Goal: Transaction & Acquisition: Download file/media

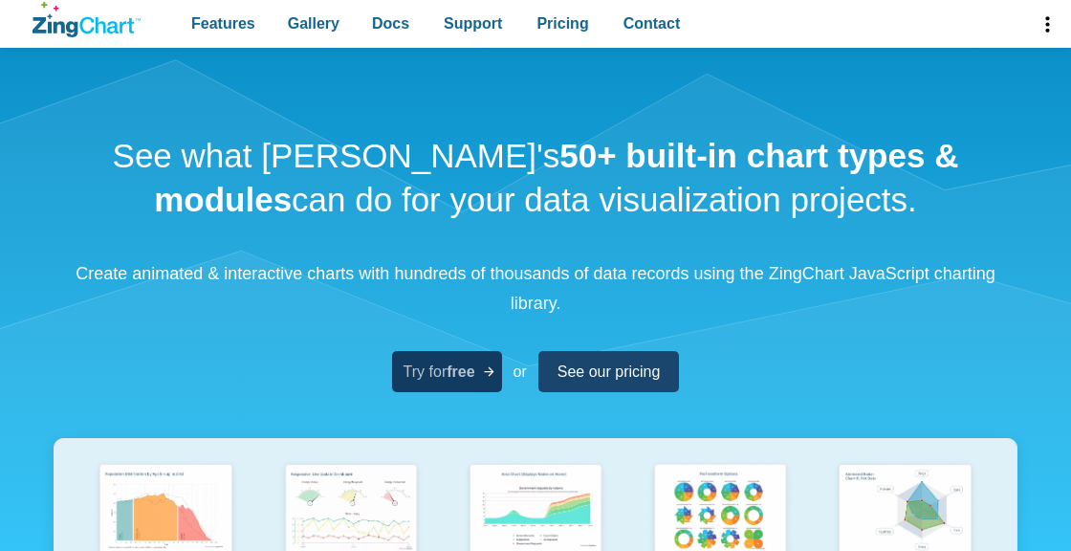
click at [453, 358] on span "Try for free" at bounding box center [439, 371] width 72 height 26
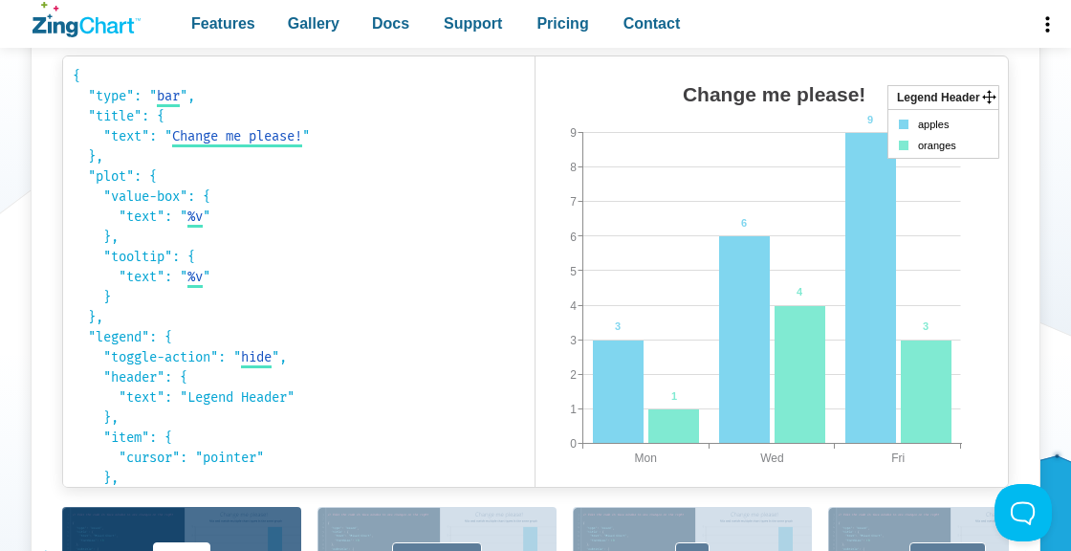
scroll to position [1110, 0]
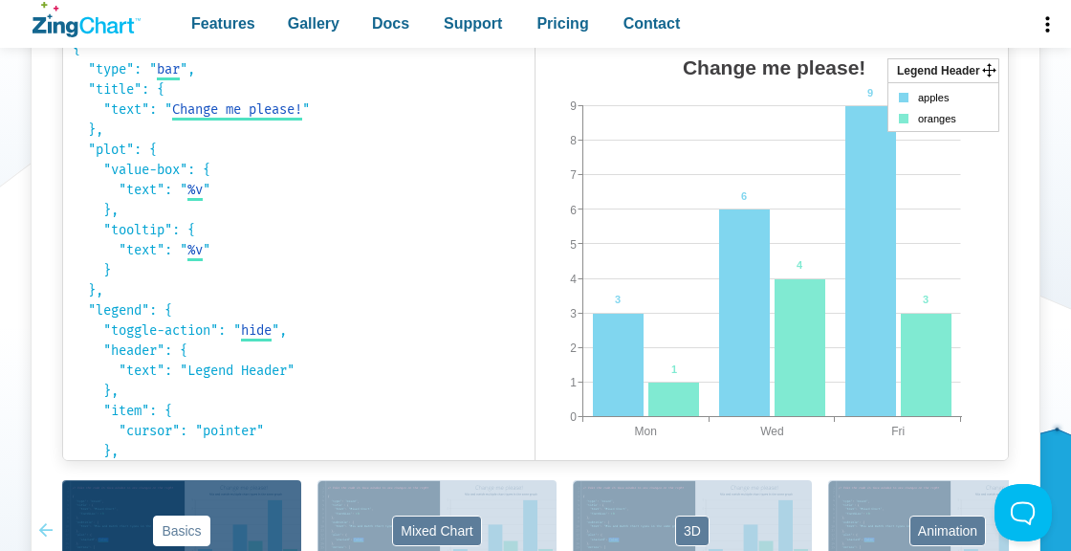
click at [667, 372] on img "App Content" at bounding box center [724, 264] width 379 height 430
click at [535, 479] on area "App Content" at bounding box center [535, 479] width 0 height 0
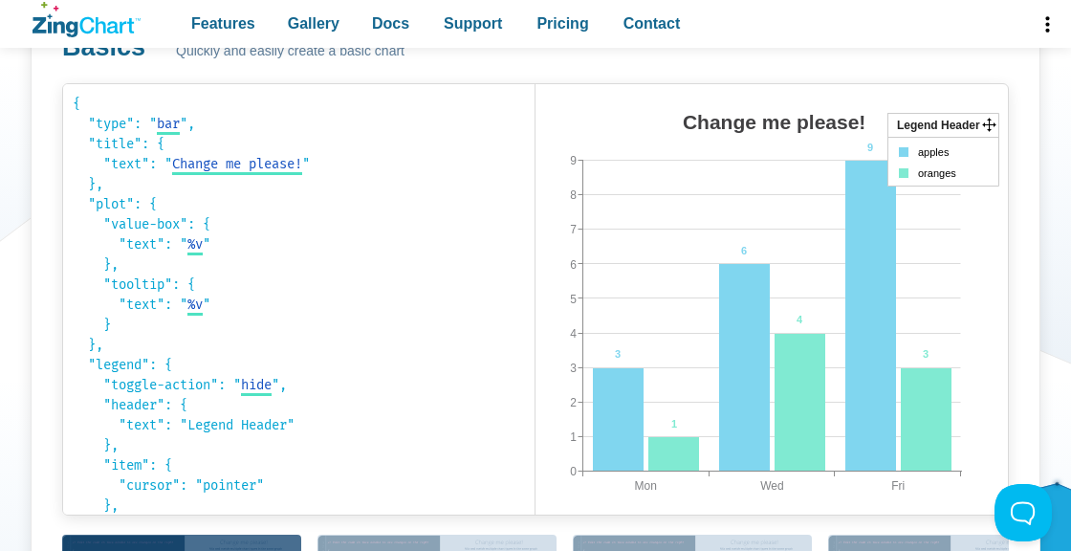
scroll to position [1055, 0]
click at [535, 533] on area "App Content" at bounding box center [535, 533] width 0 height 0
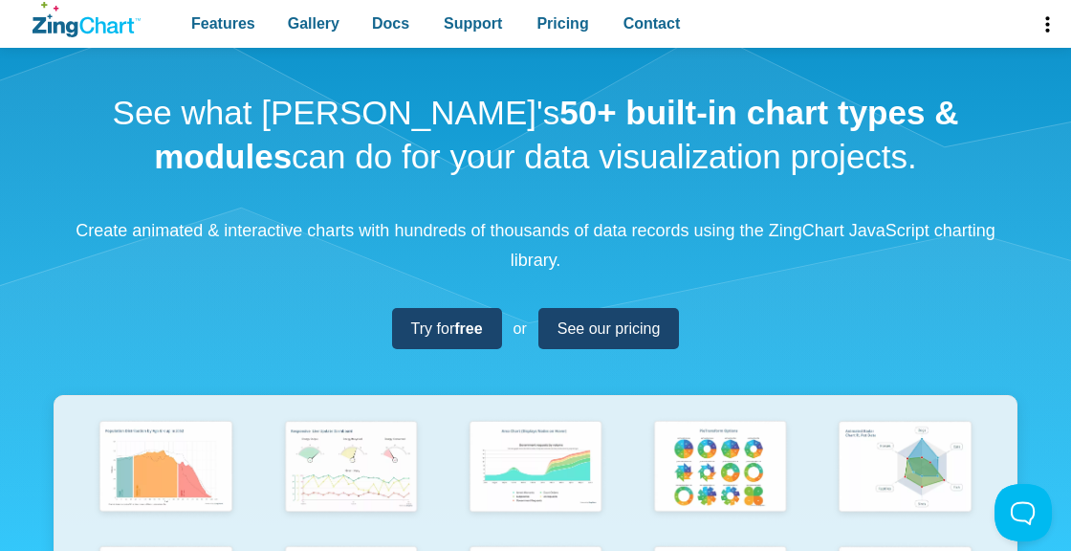
scroll to position [38, 0]
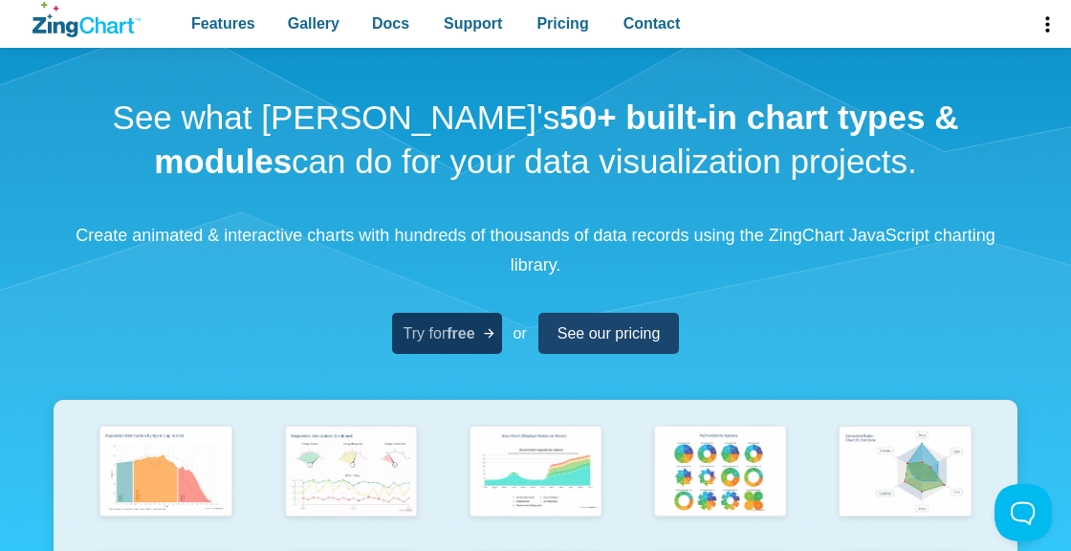
click at [470, 341] on strong "free" at bounding box center [460, 333] width 28 height 16
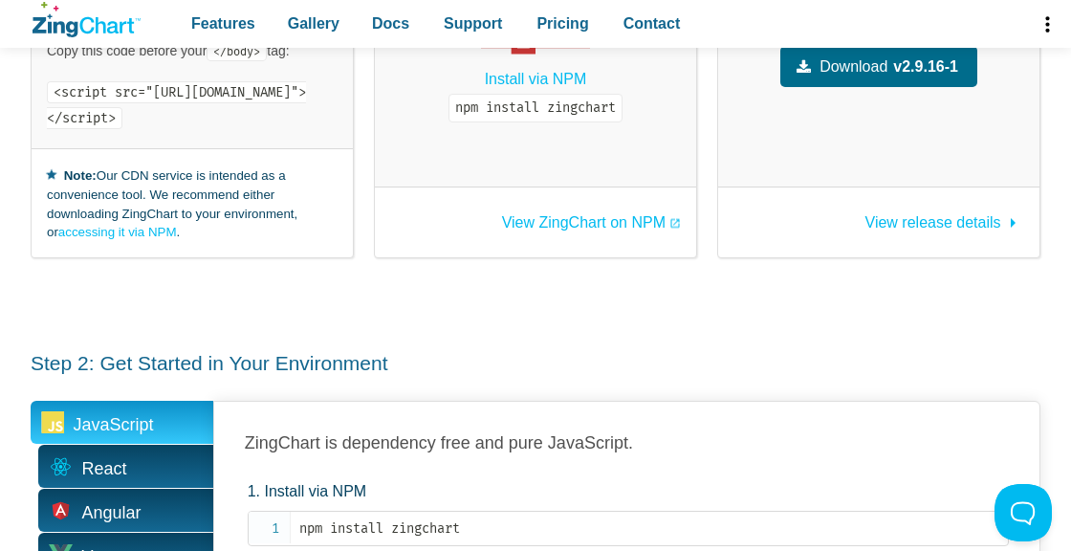
scroll to position [496, 0]
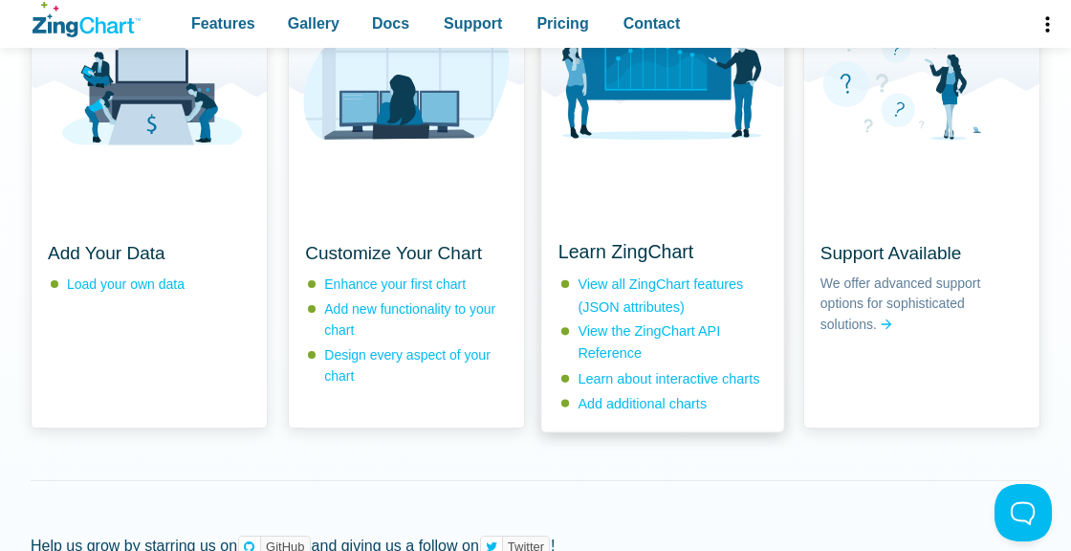
scroll to position [1847, 0]
